Goal: Check status: Check status

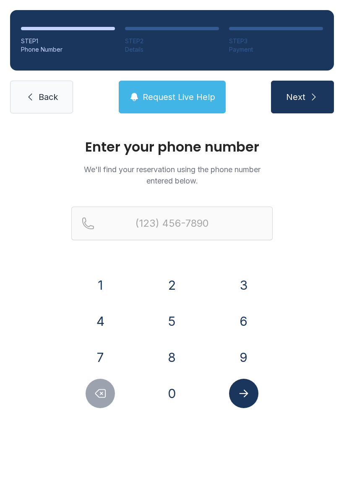
click at [251, 360] on button "9" at bounding box center [243, 357] width 29 height 29
click at [103, 291] on button "1" at bounding box center [100, 284] width 29 height 29
click at [246, 367] on button "9" at bounding box center [243, 357] width 29 height 29
click at [105, 324] on button "4" at bounding box center [100, 321] width 29 height 29
click at [94, 356] on button "7" at bounding box center [100, 357] width 29 height 29
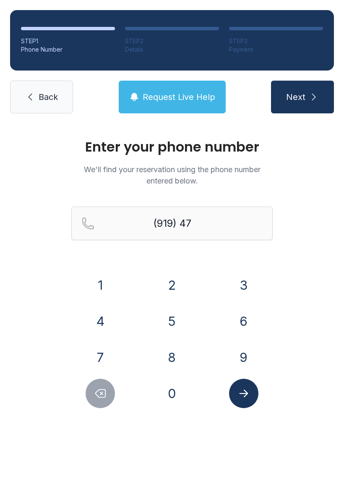
click at [176, 360] on button "8" at bounding box center [171, 357] width 29 height 29
click at [172, 329] on button "5" at bounding box center [171, 321] width 29 height 29
click at [107, 364] on button "7" at bounding box center [100, 357] width 29 height 29
click at [107, 325] on button "4" at bounding box center [100, 321] width 29 height 29
click at [172, 319] on button "5" at bounding box center [171, 321] width 29 height 29
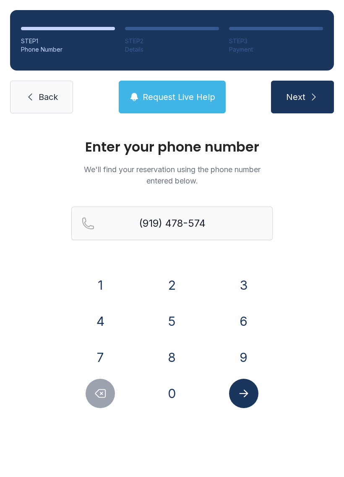
type input "[PHONE_NUMBER]"
click at [243, 401] on button "Submit lookup form" at bounding box center [243, 393] width 29 height 29
click at [241, 410] on div "Enter your phone number We'll find your reservation using the phone number ente…" at bounding box center [172, 282] width 344 height 318
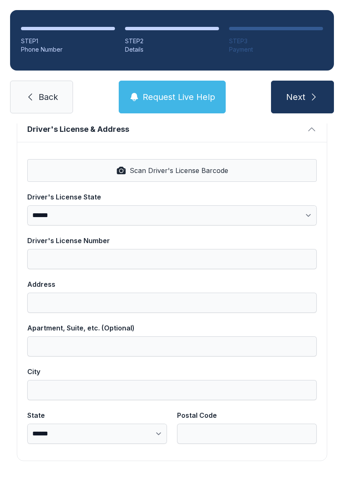
scroll to position [338, 0]
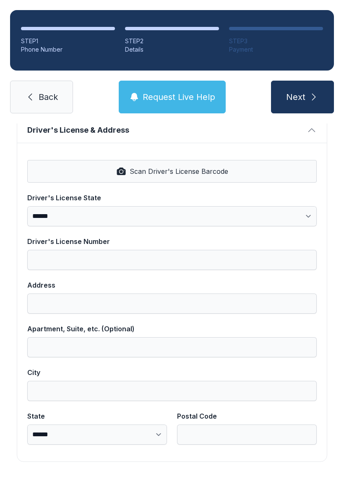
click at [105, 175] on button "Scan Driver's License Barcode" at bounding box center [172, 171] width 290 height 23
select select "**"
type input "**********"
type input "*********"
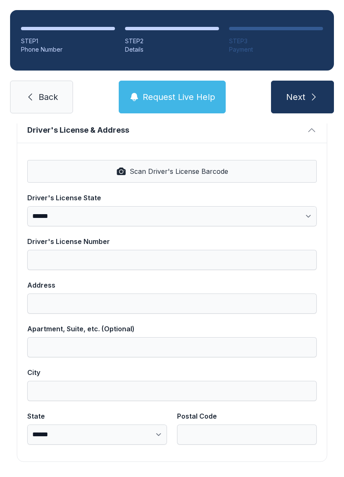
select select "**"
type input "*****"
click at [150, 170] on span "Scan Driver's License Barcode" at bounding box center [179, 171] width 99 height 10
click at [298, 110] on button "Next" at bounding box center [302, 97] width 63 height 33
click at [307, 106] on button "Next" at bounding box center [302, 97] width 63 height 33
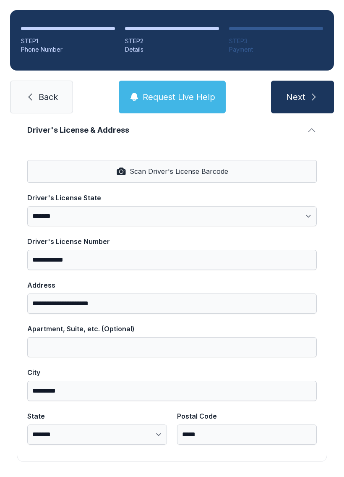
click at [213, 176] on span "Scan Driver's License Barcode" at bounding box center [179, 171] width 99 height 10
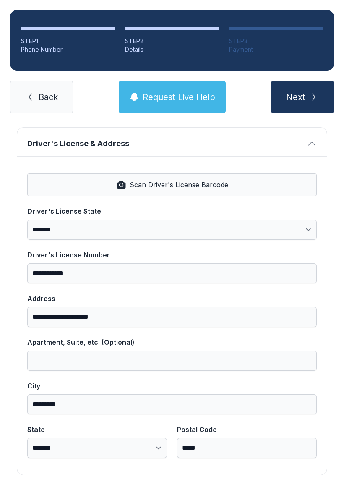
click at [133, 188] on span "Scan Driver's License Barcode" at bounding box center [179, 185] width 99 height 10
click at [126, 191] on button "Scan Driver's License Barcode" at bounding box center [172, 184] width 290 height 23
click at [110, 190] on button "Scan Driver's License Barcode" at bounding box center [172, 184] width 290 height 23
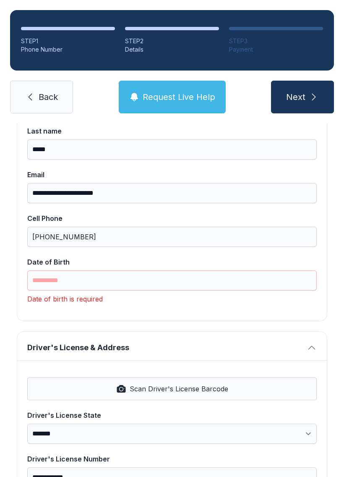
scroll to position [136, 0]
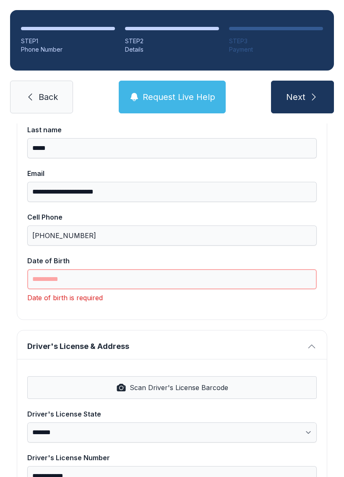
click at [55, 278] on input "Date of Birth" at bounding box center [172, 279] width 290 height 20
type input "*"
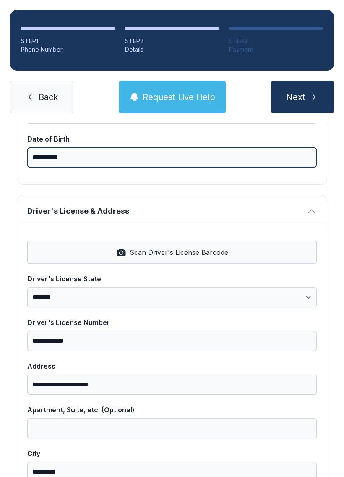
scroll to position [260, 0]
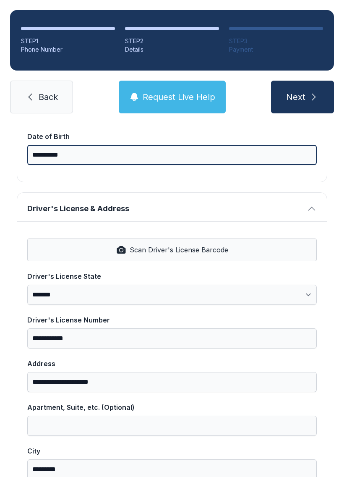
type input "**********"
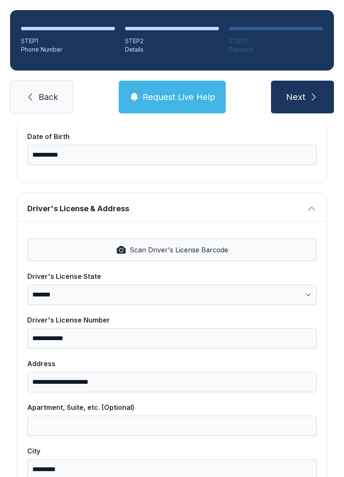
click at [84, 250] on button "Scan Driver's License Barcode" at bounding box center [172, 249] width 290 height 23
click at [73, 250] on button "Scan Driver's License Barcode" at bounding box center [172, 249] width 290 height 23
click at [58, 249] on button "Scan Driver's License Barcode" at bounding box center [172, 249] width 290 height 23
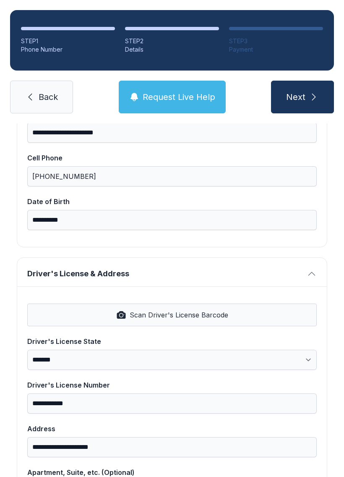
scroll to position [196, 0]
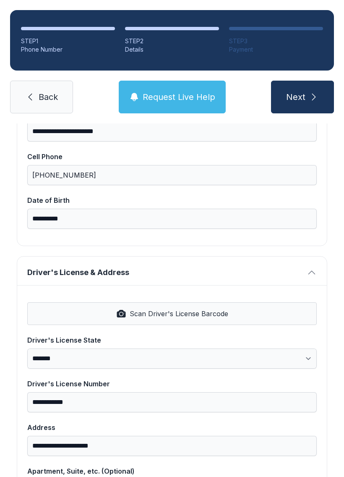
click at [94, 317] on button "Scan Driver's License Barcode" at bounding box center [172, 313] width 290 height 23
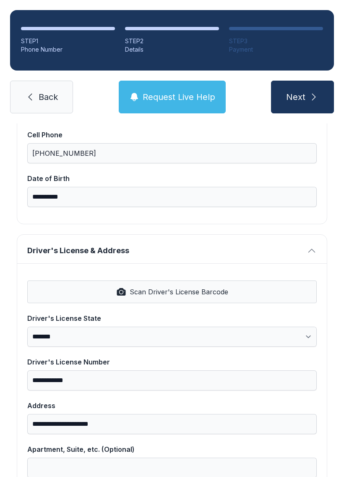
scroll to position [251, 0]
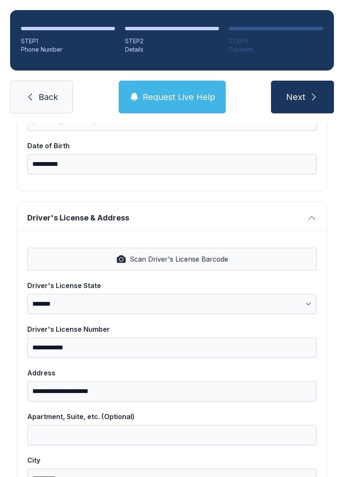
click at [89, 270] on button "Scan Driver's License Barcode" at bounding box center [172, 259] width 290 height 23
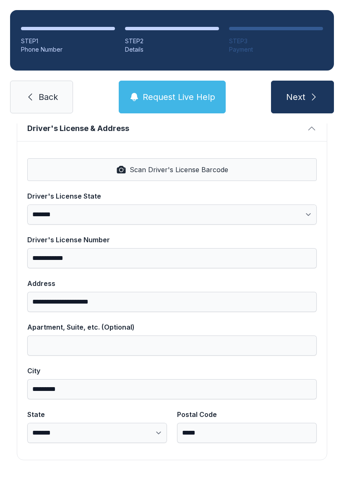
scroll to position [338, 0]
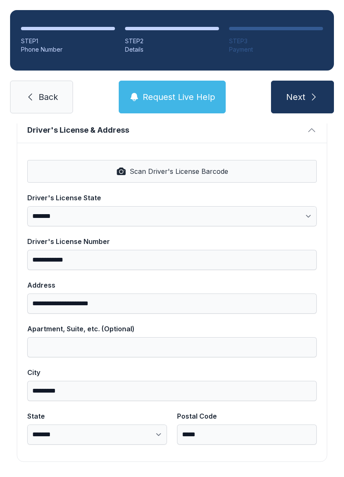
click at [287, 104] on button "Next" at bounding box center [302, 97] width 63 height 33
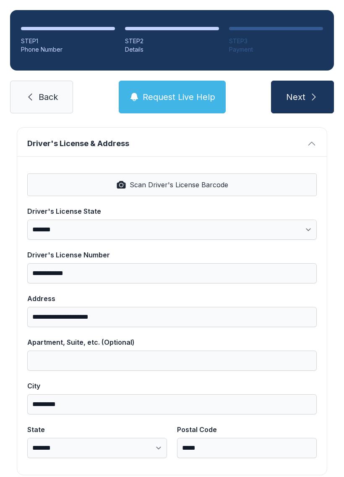
scroll to position [62, 0]
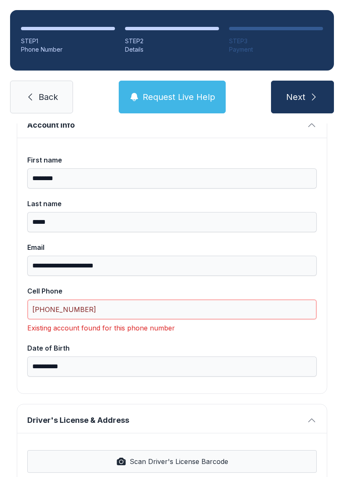
click at [84, 312] on input "[PHONE_NUMBER]" at bounding box center [172, 309] width 290 height 20
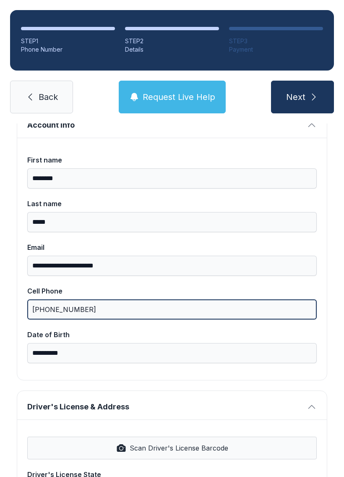
type input "[PHONE_NUMBER]"
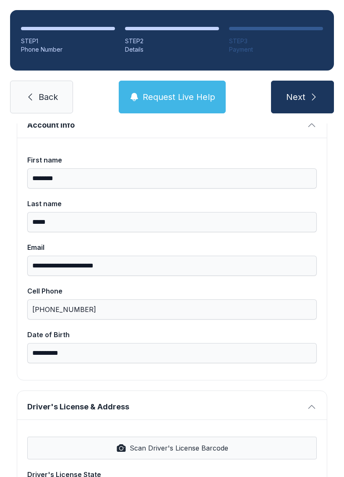
click at [289, 105] on button "Next" at bounding box center [302, 97] width 63 height 33
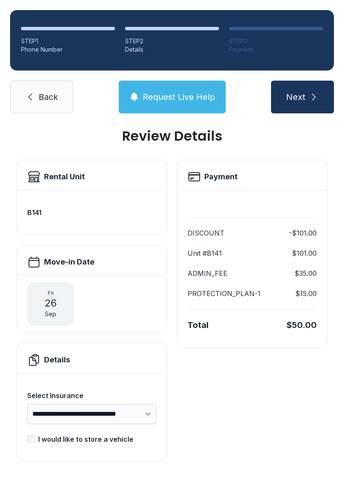
scroll to position [10, 0]
click at [304, 97] on span "Next" at bounding box center [295, 97] width 19 height 12
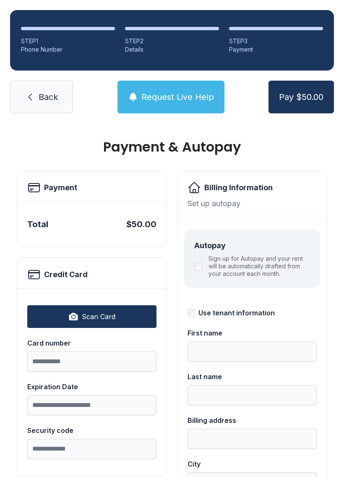
click at [42, 104] on link "Back" at bounding box center [41, 97] width 63 height 33
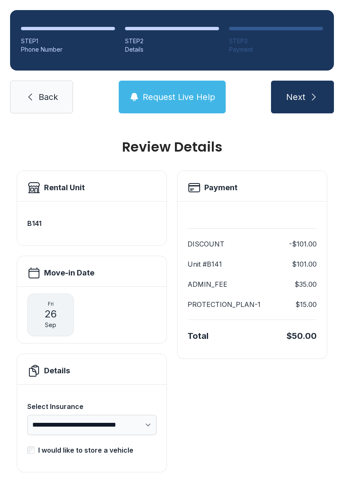
click at [27, 103] on link "Back" at bounding box center [41, 97] width 63 height 33
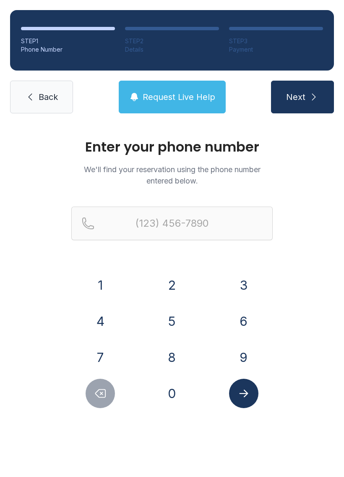
click at [18, 90] on link "Back" at bounding box center [41, 97] width 63 height 33
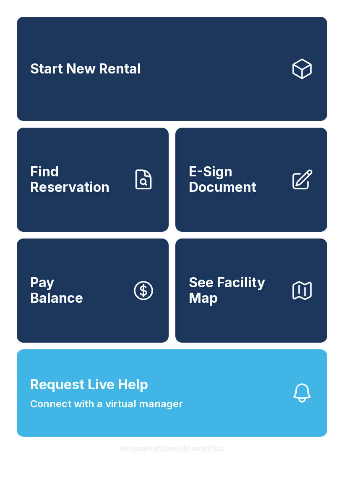
click at [196, 403] on button "Request Live Help Connect with a virtual manager" at bounding box center [172, 392] width 311 height 87
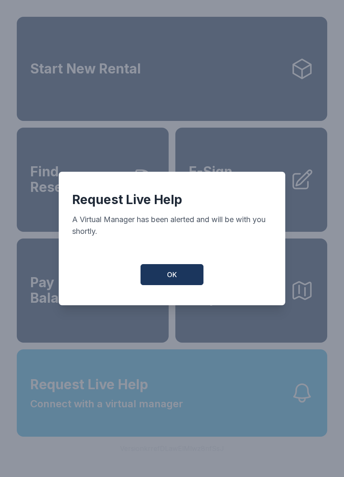
click at [180, 277] on button "OK" at bounding box center [172, 274] width 63 height 21
